Goal: Transaction & Acquisition: Purchase product/service

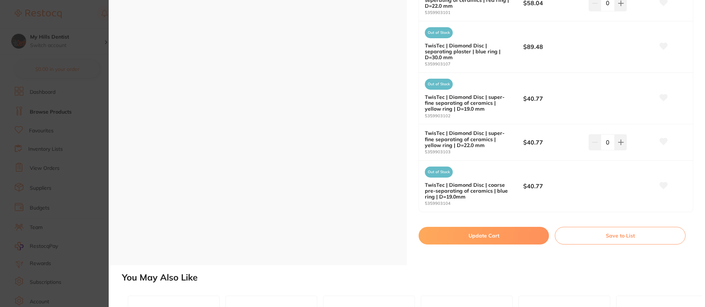
scroll to position [316, 0]
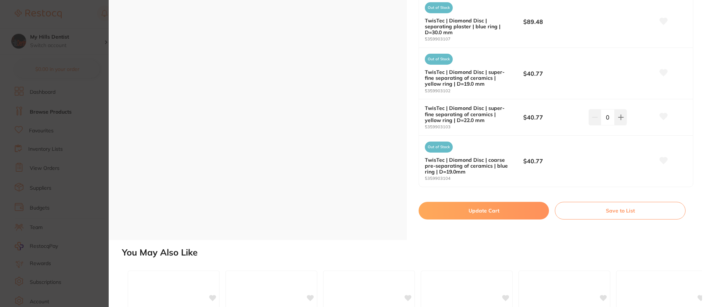
click at [499, 211] on button "Update Cart" at bounding box center [484, 211] width 130 height 18
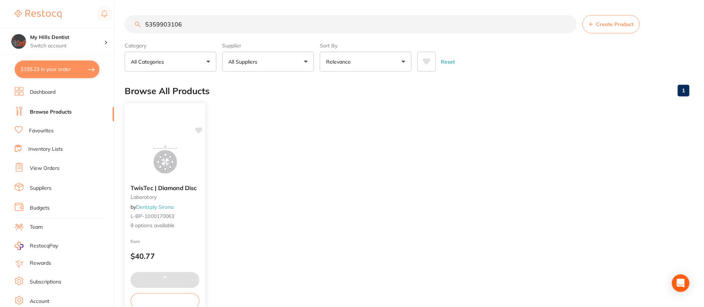
scroll to position [3, 0]
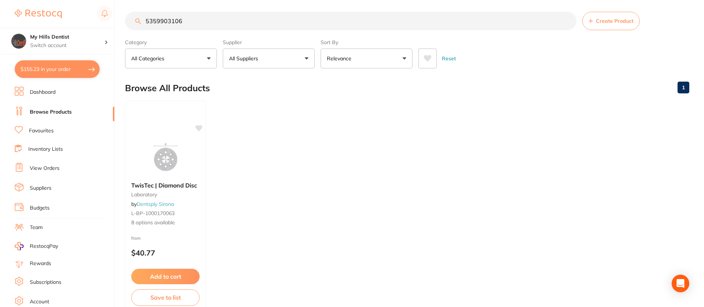
click at [49, 69] on button "$155.23 in your order" at bounding box center [57, 69] width 85 height 18
checkbox input "true"
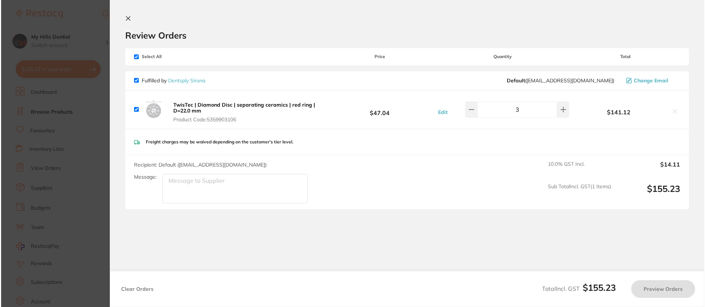
scroll to position [0, 0]
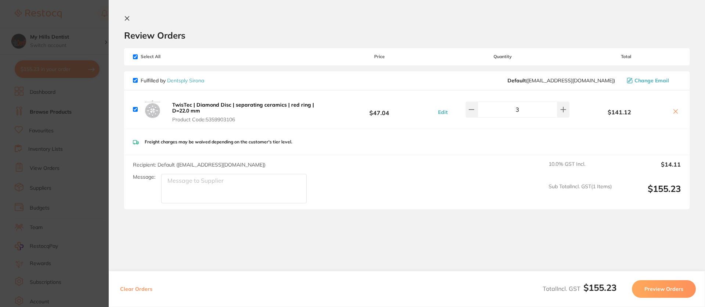
click at [658, 288] on button "Preview Orders" at bounding box center [664, 289] width 64 height 18
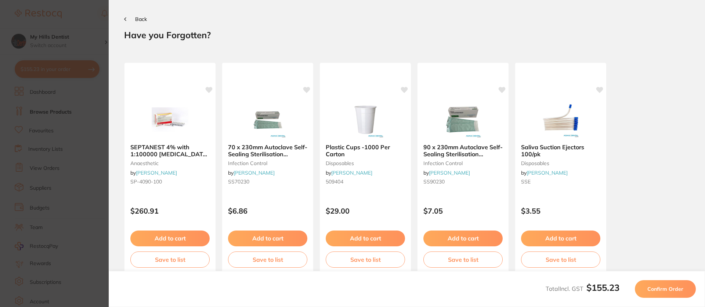
click at [652, 290] on span "Confirm Order" at bounding box center [666, 288] width 36 height 7
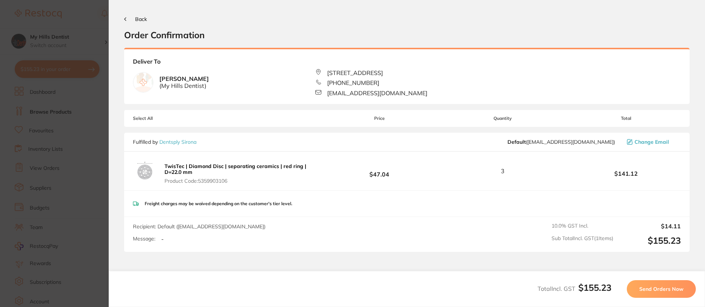
scroll to position [37, 0]
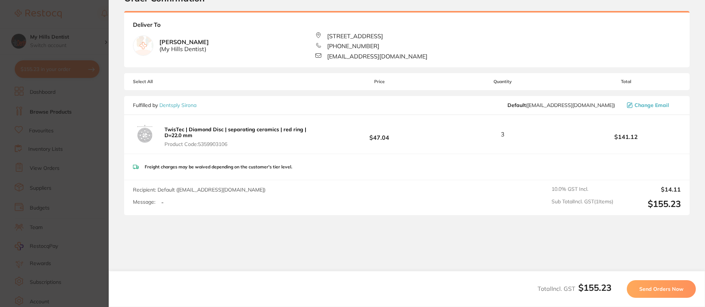
click at [650, 292] on button "Send Orders Now" at bounding box center [661, 289] width 69 height 18
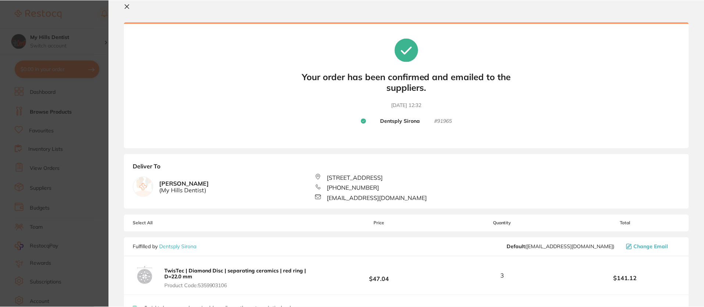
scroll to position [0, 0]
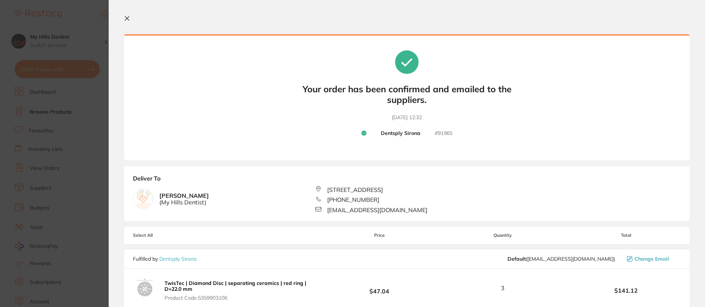
click at [126, 17] on icon at bounding box center [127, 19] width 4 height 4
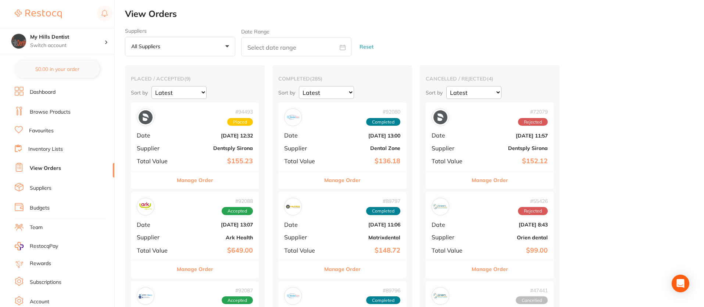
click at [184, 130] on div "# 94493 Placed Date [DATE] 12:32 Supplier Dentsply Sirona Total Value $155.23" at bounding box center [195, 137] width 128 height 68
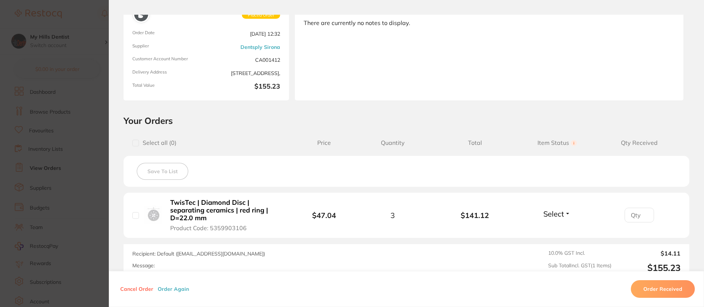
scroll to position [110, 0]
